Goal: Transaction & Acquisition: Purchase product/service

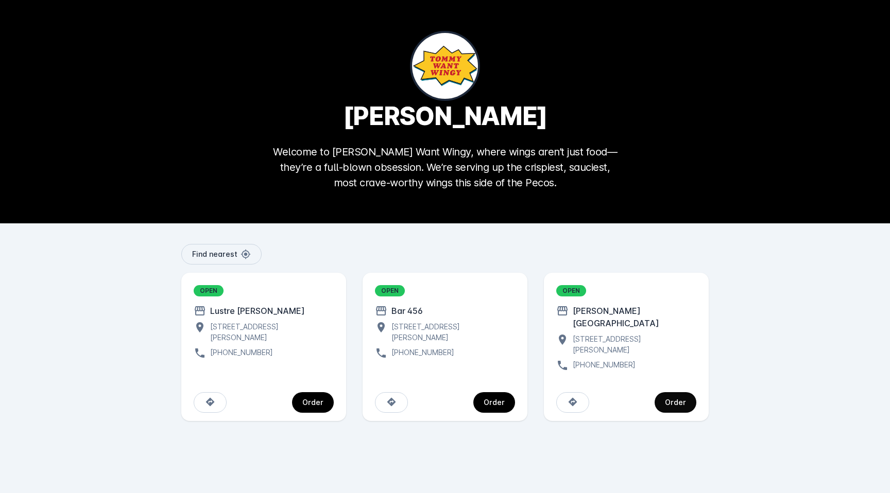
click at [690, 390] on span "continue" at bounding box center [676, 402] width 42 height 25
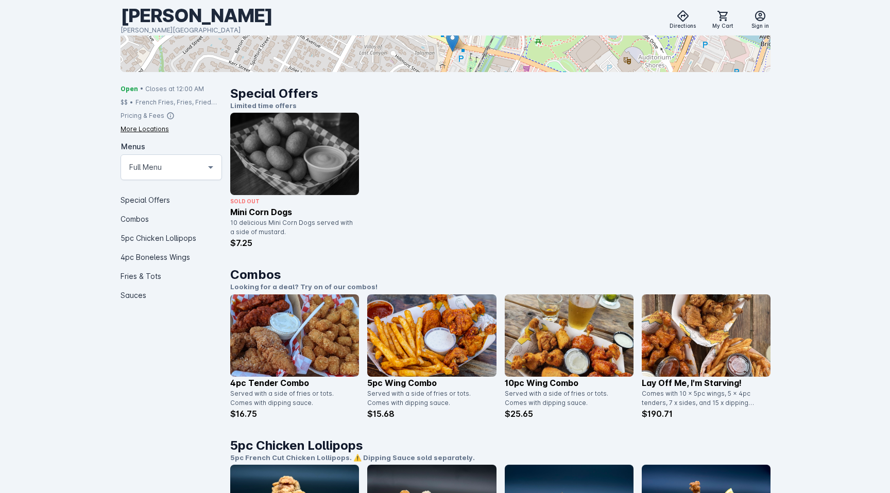
scroll to position [203, 0]
click at [162, 235] on div "5pc Chicken Lollipops" at bounding box center [171, 237] width 101 height 19
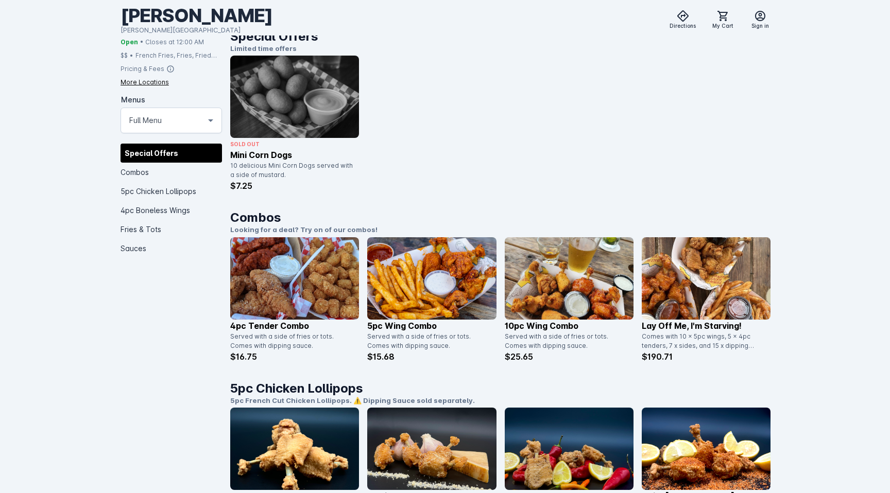
scroll to position [257, 0]
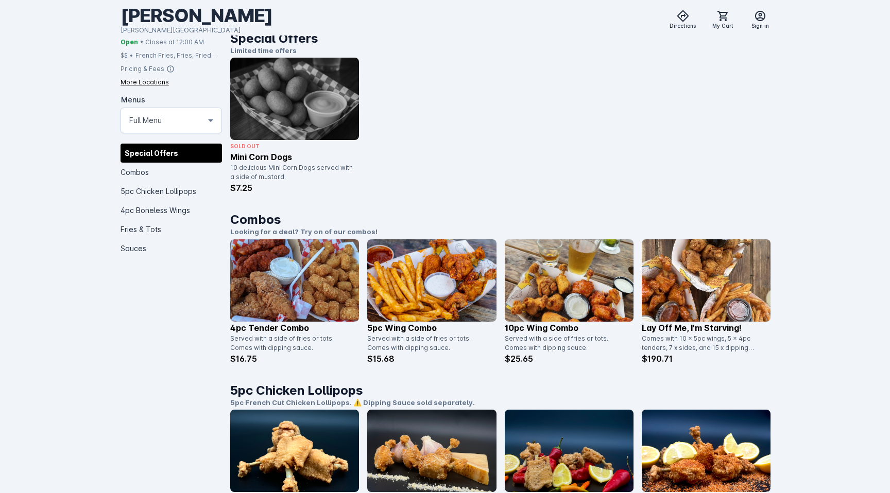
click at [579, 300] on img at bounding box center [569, 280] width 129 height 82
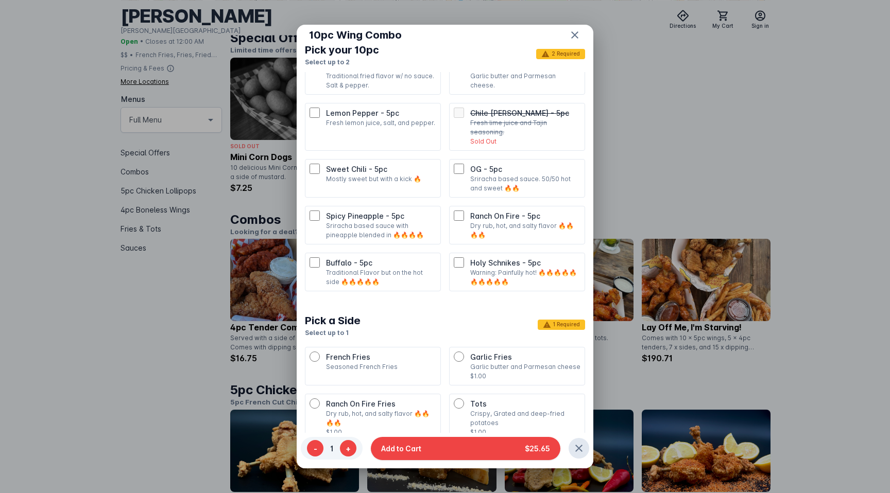
scroll to position [253, 0]
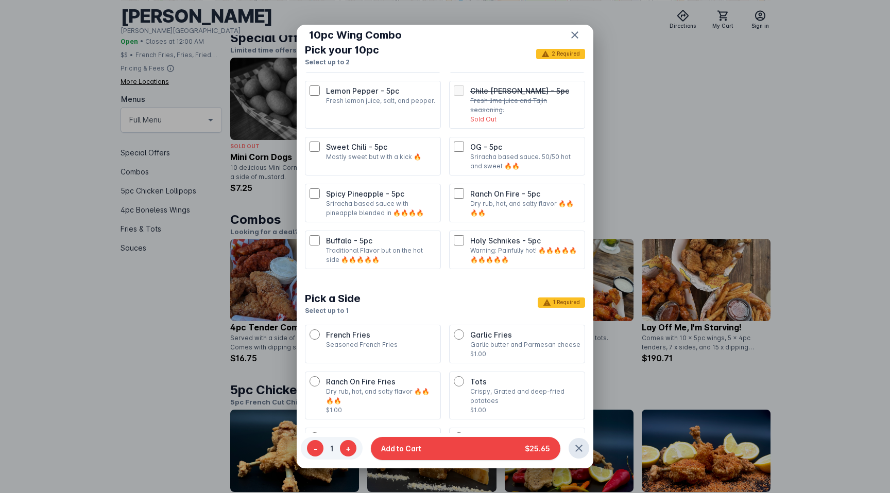
click at [388, 246] on p "Traditional Flavor but on the hot side 🔥🔥🔥🔥🔥" at bounding box center [381, 255] width 110 height 19
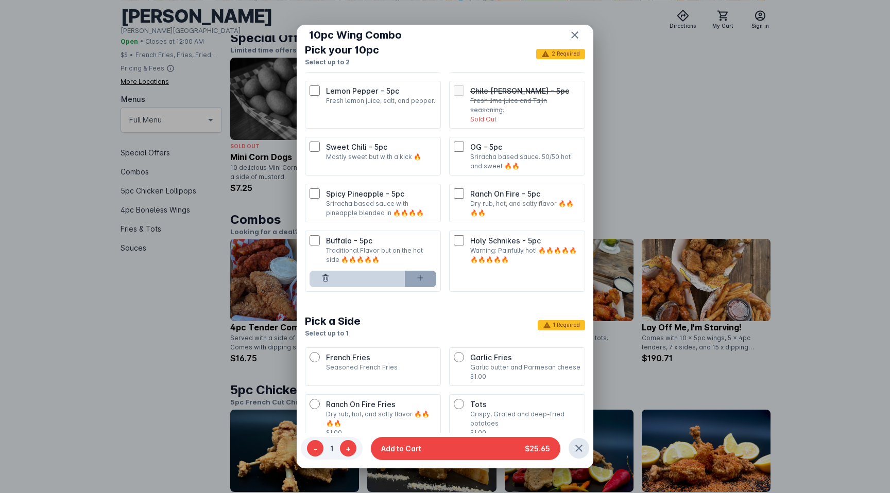
click at [411, 271] on button at bounding box center [421, 279] width 32 height 16
type input "*"
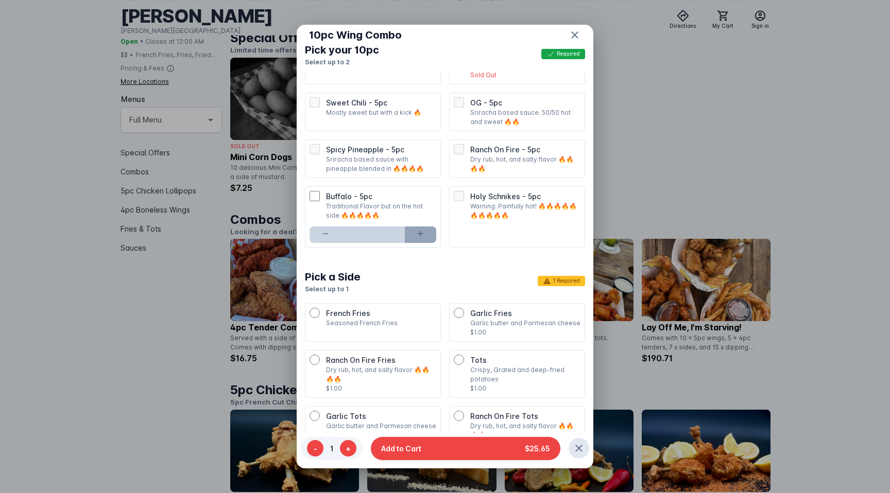
scroll to position [485, 0]
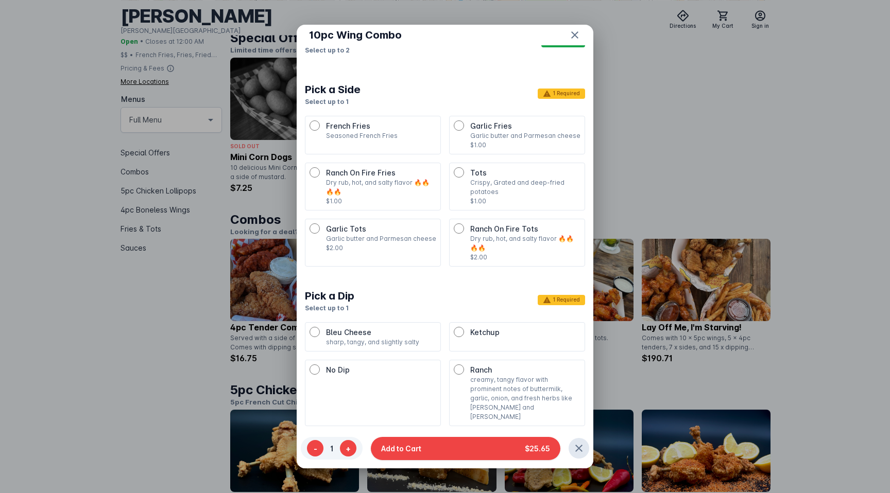
click at [476, 365] on p "Ranch" at bounding box center [525, 370] width 110 height 11
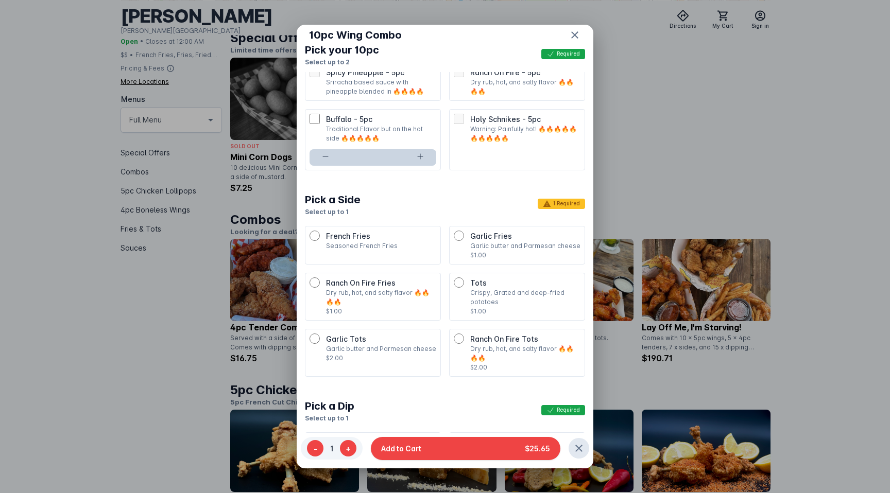
scroll to position [374, 0]
click at [383, 345] on p "Garlic butter and Parmesan cheese" at bounding box center [381, 349] width 110 height 9
click at [457, 281] on div "Tots Crispy, Grated and deep-fried potatoes $1.00" at bounding box center [517, 297] width 127 height 39
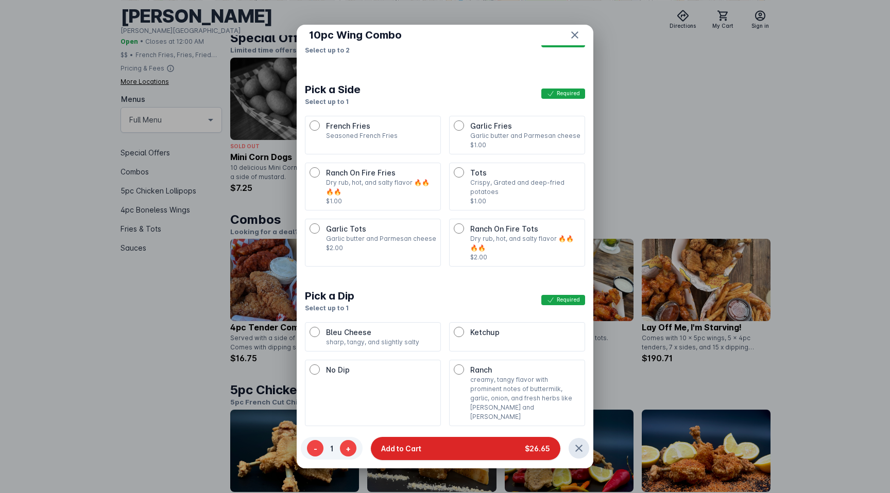
click at [456, 445] on button "Add to Cart $26.65" at bounding box center [466, 448] width 190 height 23
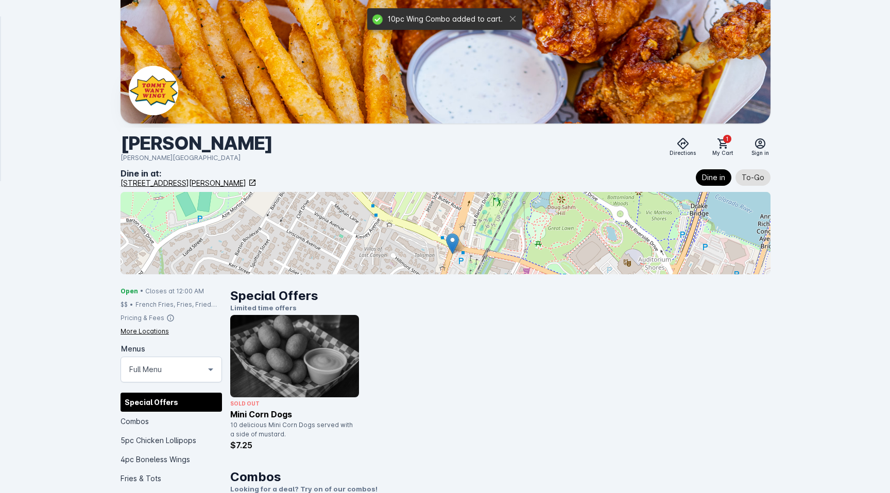
scroll to position [257, 0]
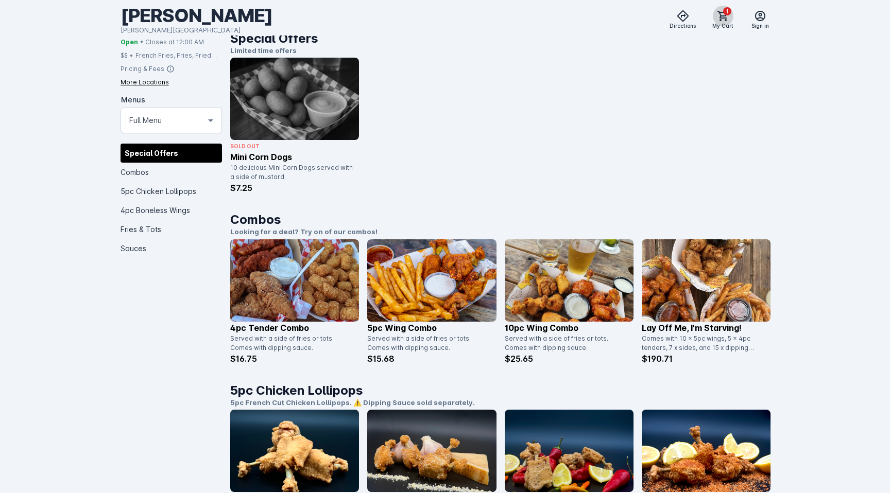
click at [725, 16] on icon at bounding box center [723, 16] width 12 height 12
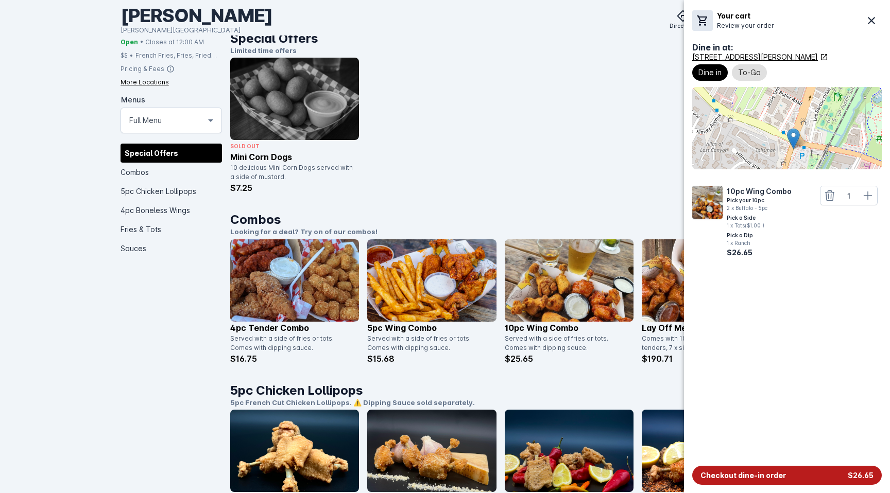
click at [776, 471] on span "Checkout dine-in order" at bounding box center [742, 475] width 85 height 11
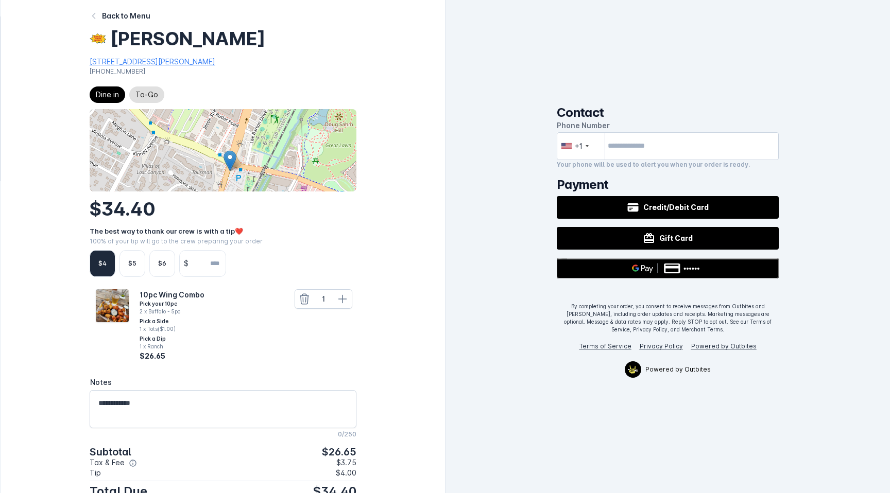
scroll to position [29, 0]
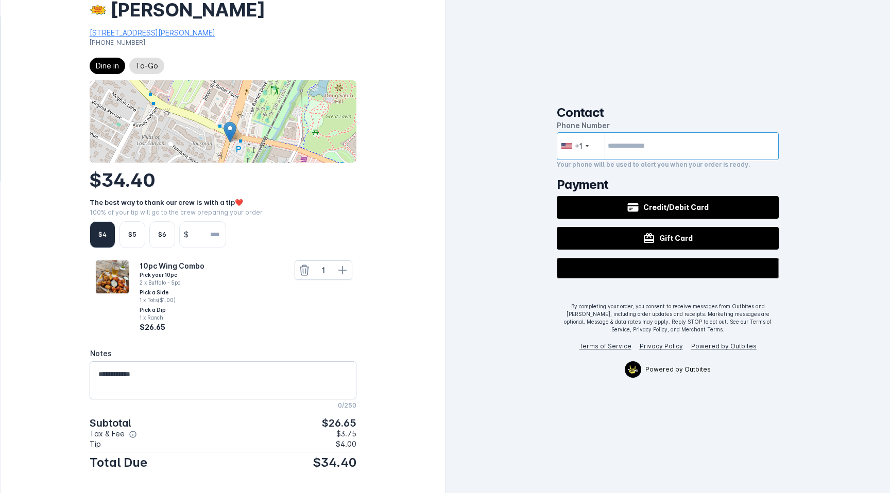
click at [622, 139] on input "tel" at bounding box center [668, 146] width 222 height 28
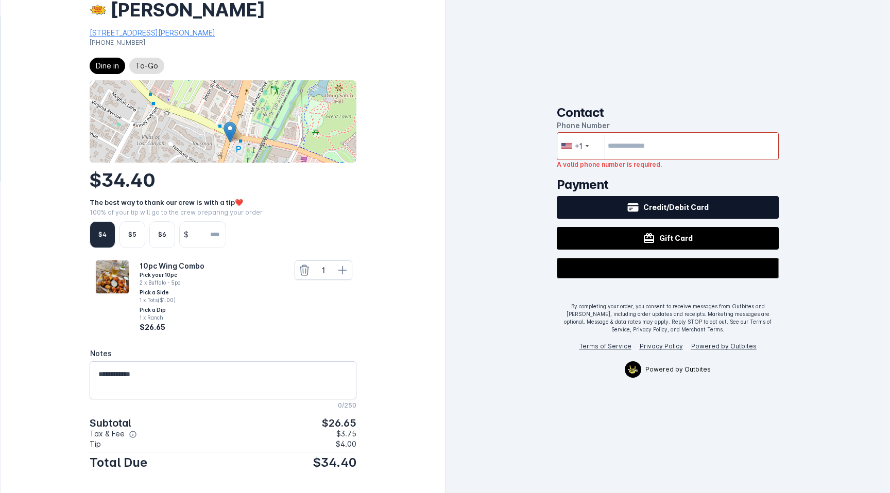
click at [662, 201] on div "Credit/Debit Card" at bounding box center [668, 207] width 82 height 12
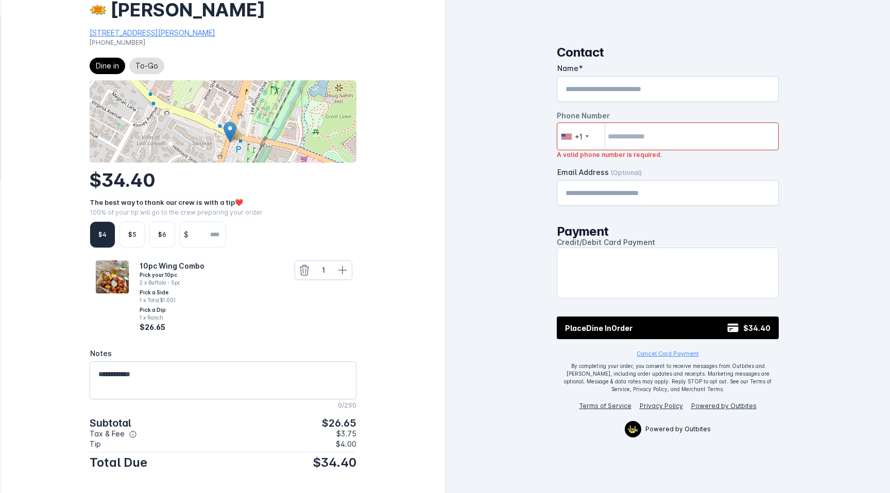
click at [642, 132] on input "tel" at bounding box center [668, 137] width 222 height 28
type input "**********"
type input "*"
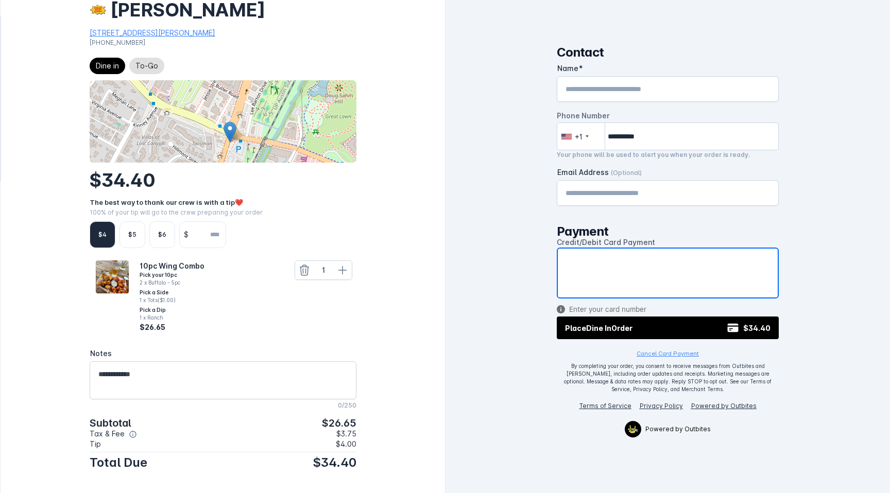
click at [763, 493] on com-1password-button at bounding box center [445, 493] width 890 height 0
click at [478, 265] on div "**********" at bounding box center [667, 246] width 444 height 493
click at [795, 217] on div "**********" at bounding box center [667, 246] width 444 height 493
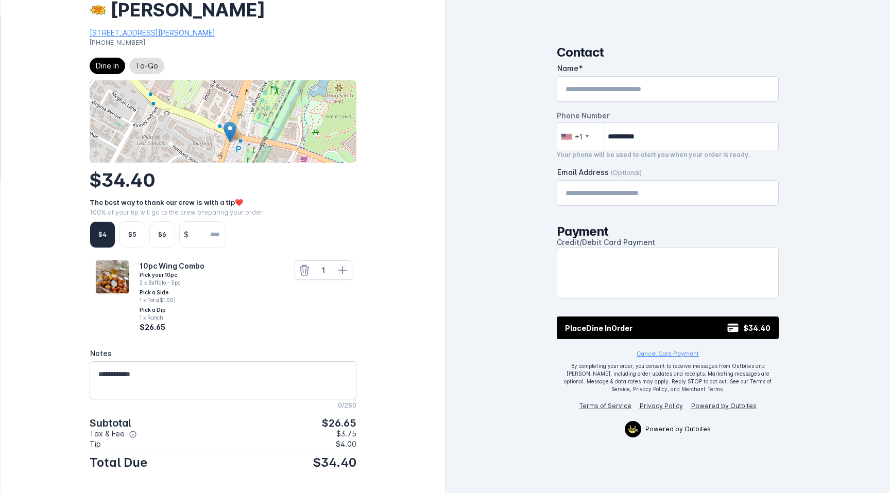
scroll to position [0, 0]
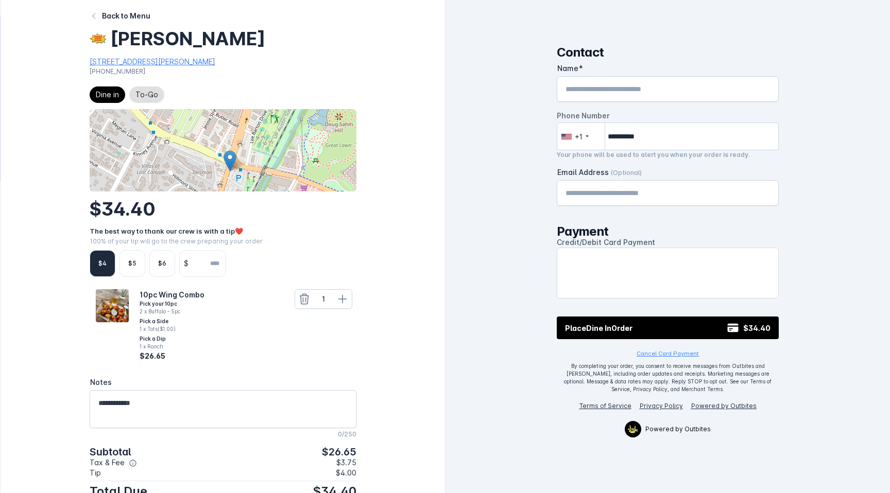
click at [630, 84] on input "Name" at bounding box center [667, 89] width 205 height 12
type input "**********"
click at [448, 156] on div "**********" at bounding box center [667, 246] width 444 height 493
click at [153, 89] on span "To-Go" at bounding box center [146, 95] width 23 height 12
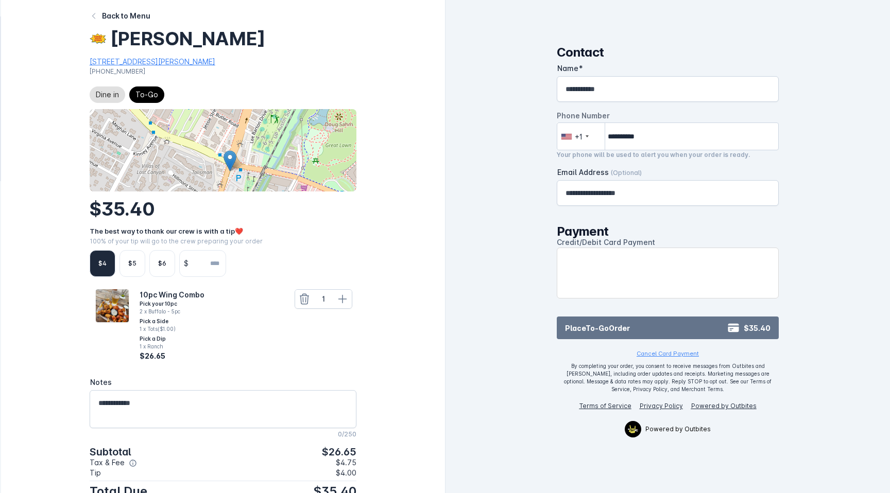
click at [635, 323] on button "Place To-Go Order $35.40" at bounding box center [668, 328] width 222 height 23
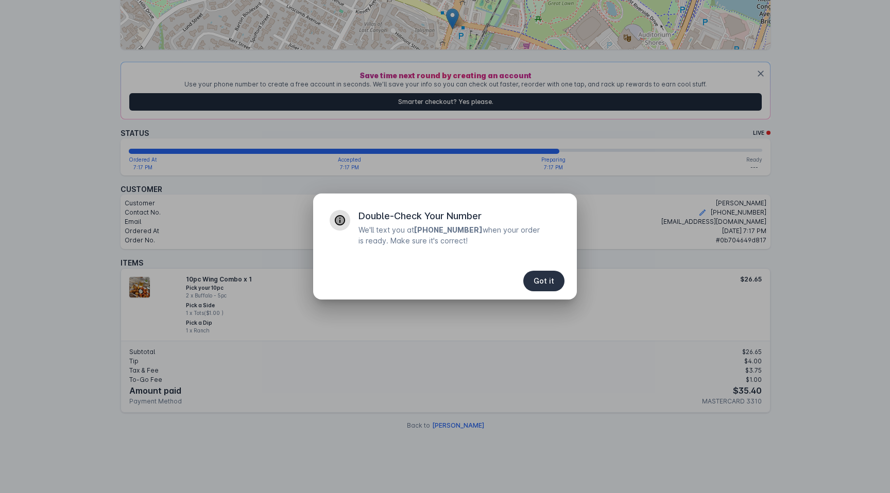
click at [543, 283] on span "Got it" at bounding box center [544, 281] width 21 height 7
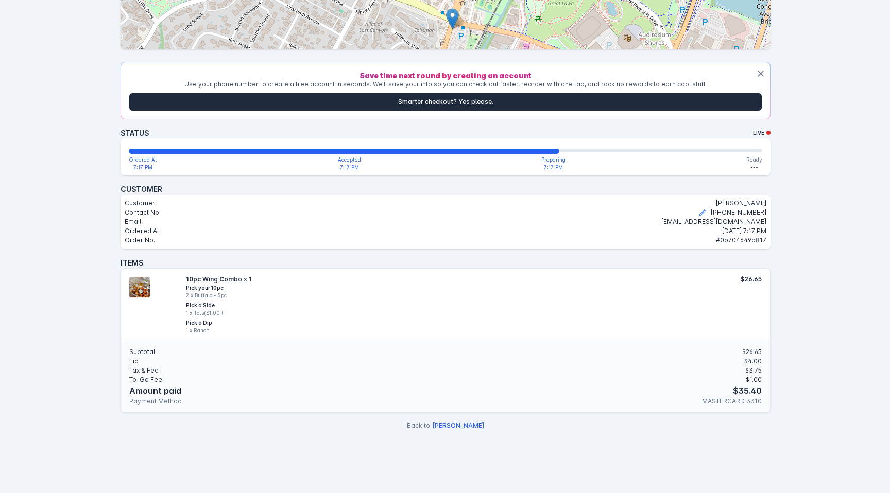
scroll to position [244, 0]
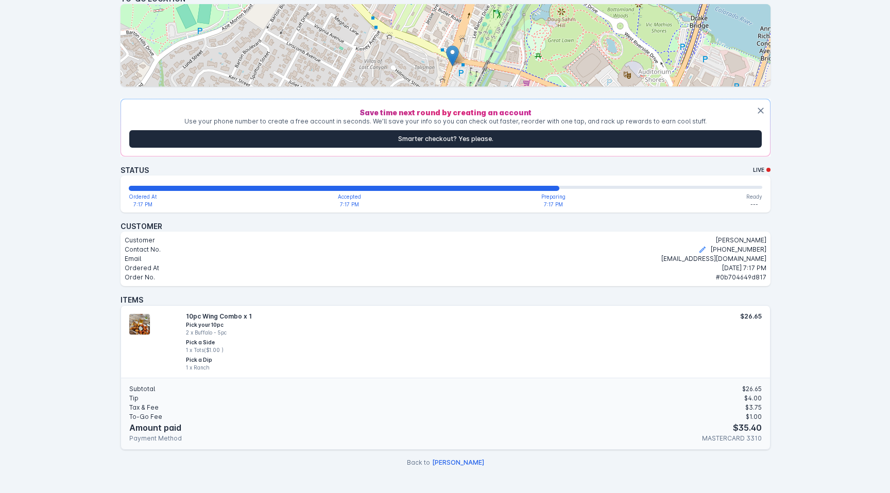
scroll to position [244, 0]
